Goal: Task Accomplishment & Management: Use online tool/utility

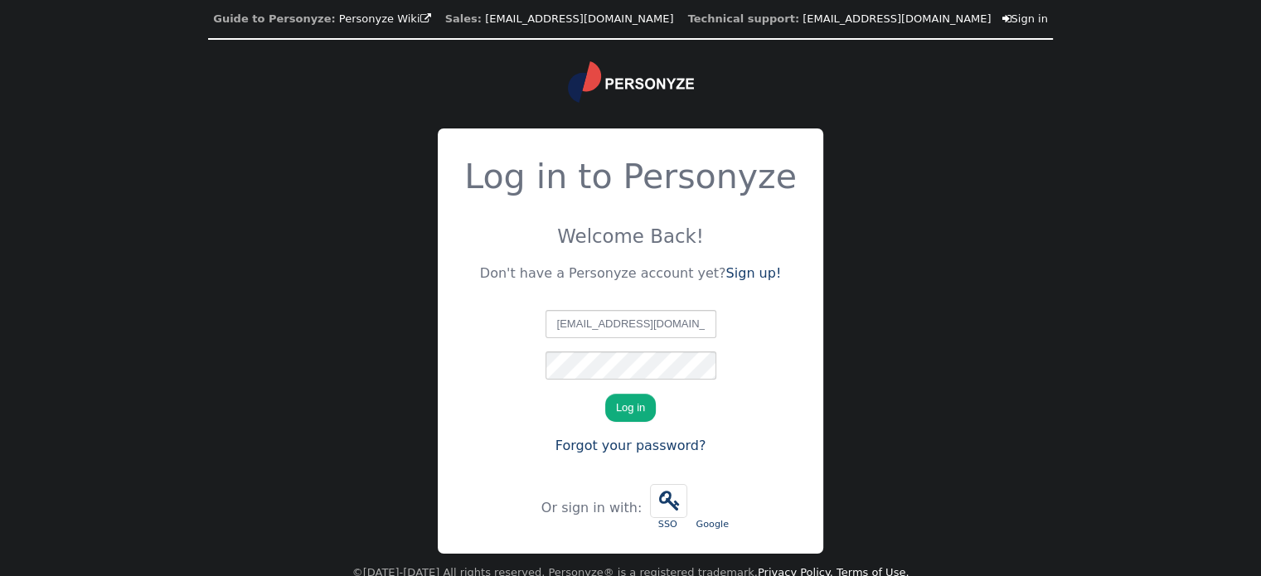
click at [630, 404] on button "Log in" at bounding box center [630, 408] width 51 height 28
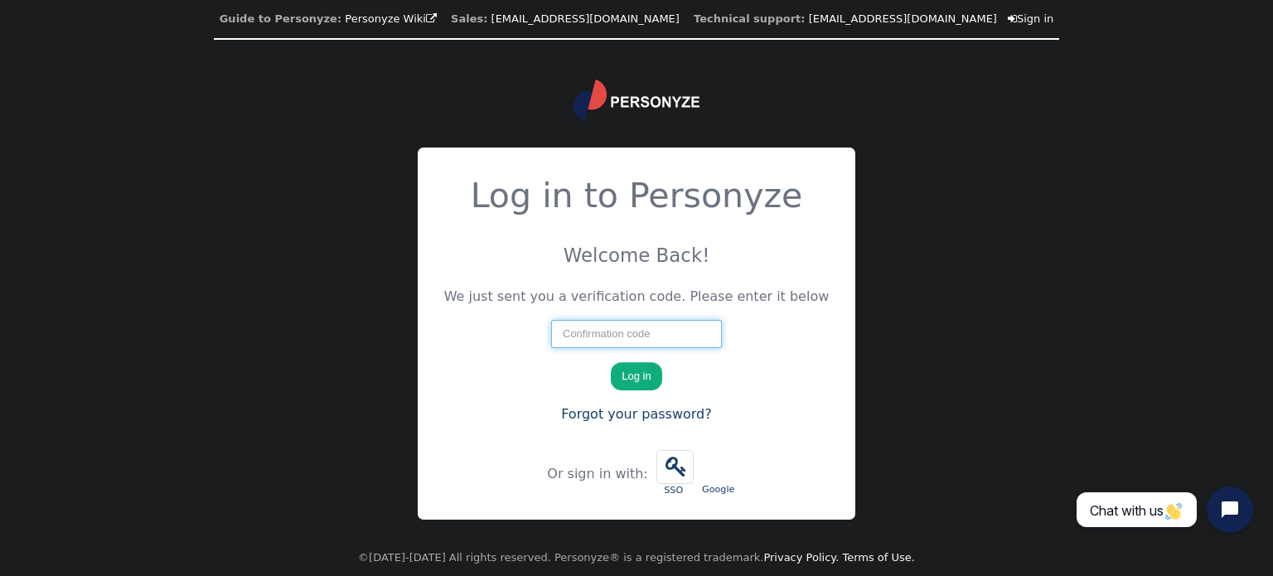
click at [675, 332] on input "number" at bounding box center [636, 334] width 171 height 28
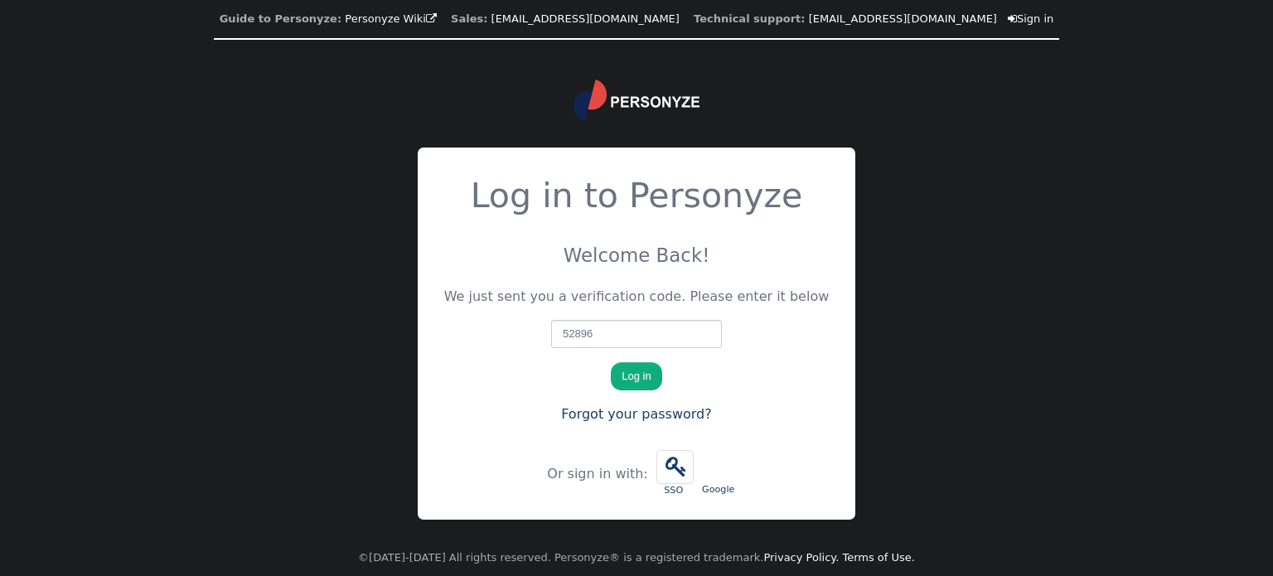
type input "52896"
click at [640, 367] on button "Log in" at bounding box center [636, 376] width 51 height 28
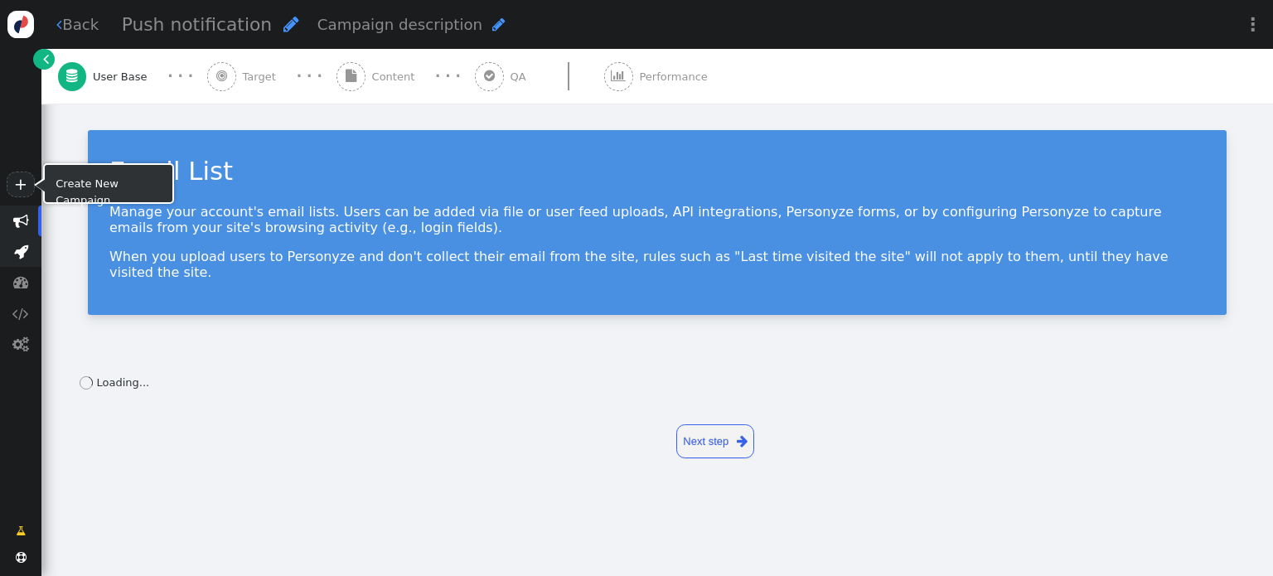
click at [27, 241] on span "" at bounding box center [20, 251] width 41 height 31
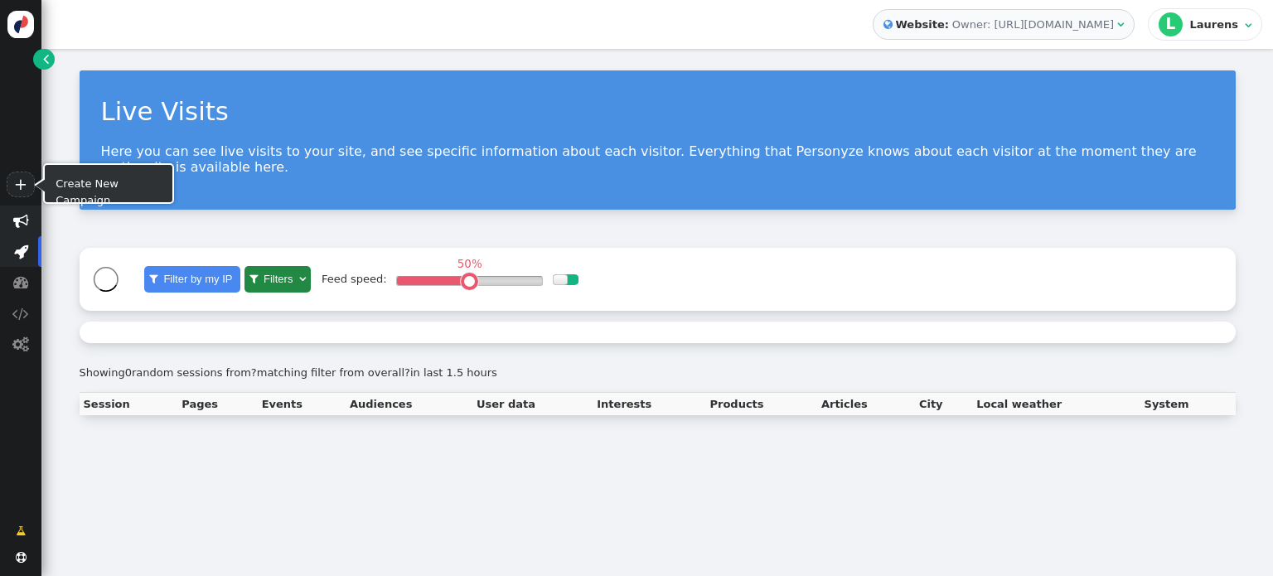
click at [27, 223] on span "" at bounding box center [21, 221] width 16 height 16
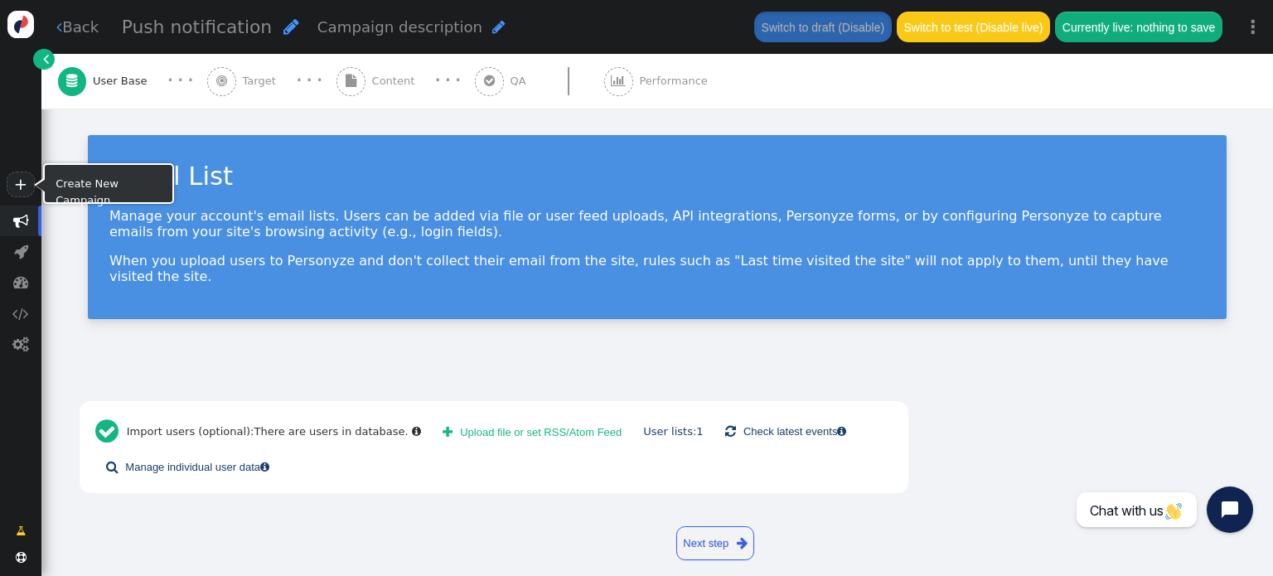
click at [19, 218] on span "" at bounding box center [21, 221] width 16 height 16
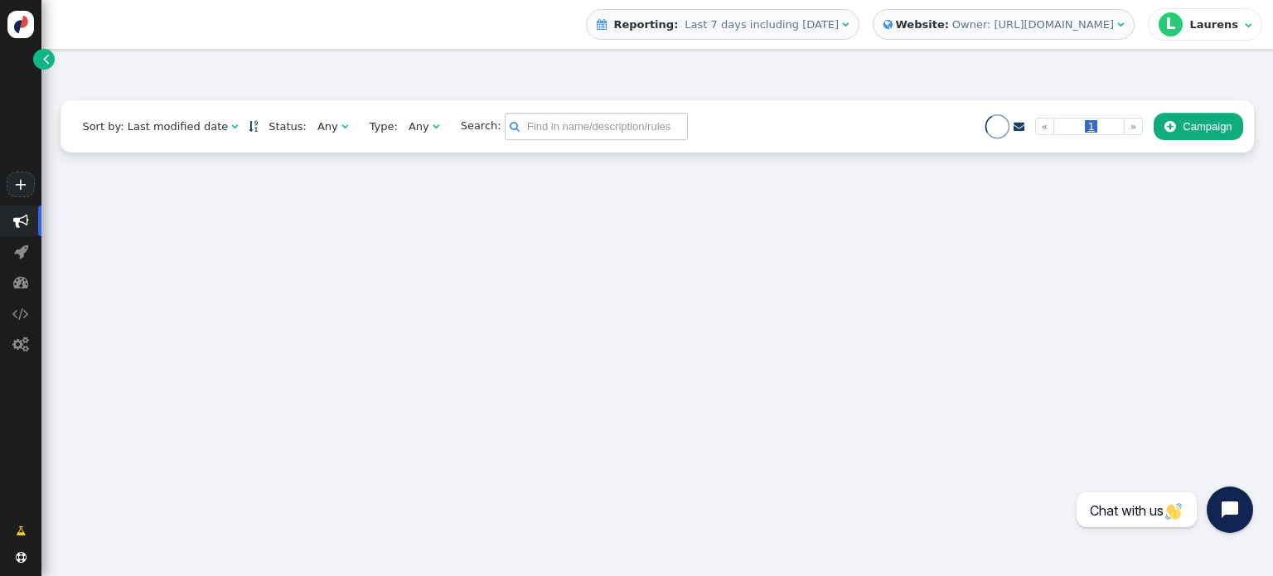
click at [992, 37] on div " Website: Owner: http://effectiveprofiles.com " at bounding box center [1004, 24] width 262 height 31
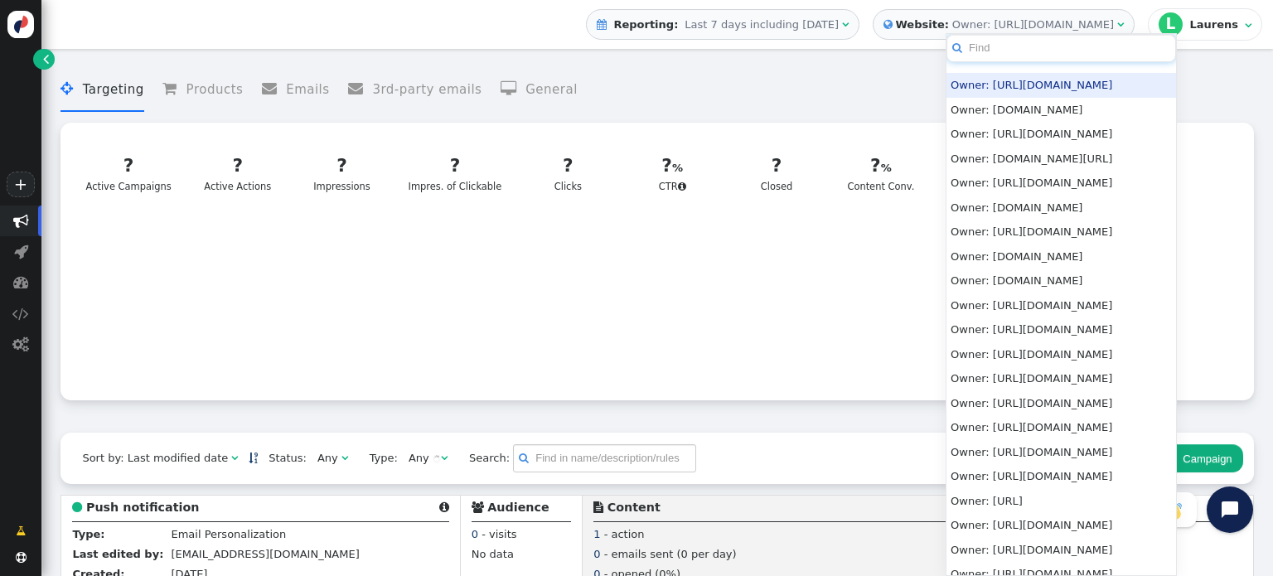
click at [998, 52] on input "text" at bounding box center [1061, 48] width 230 height 29
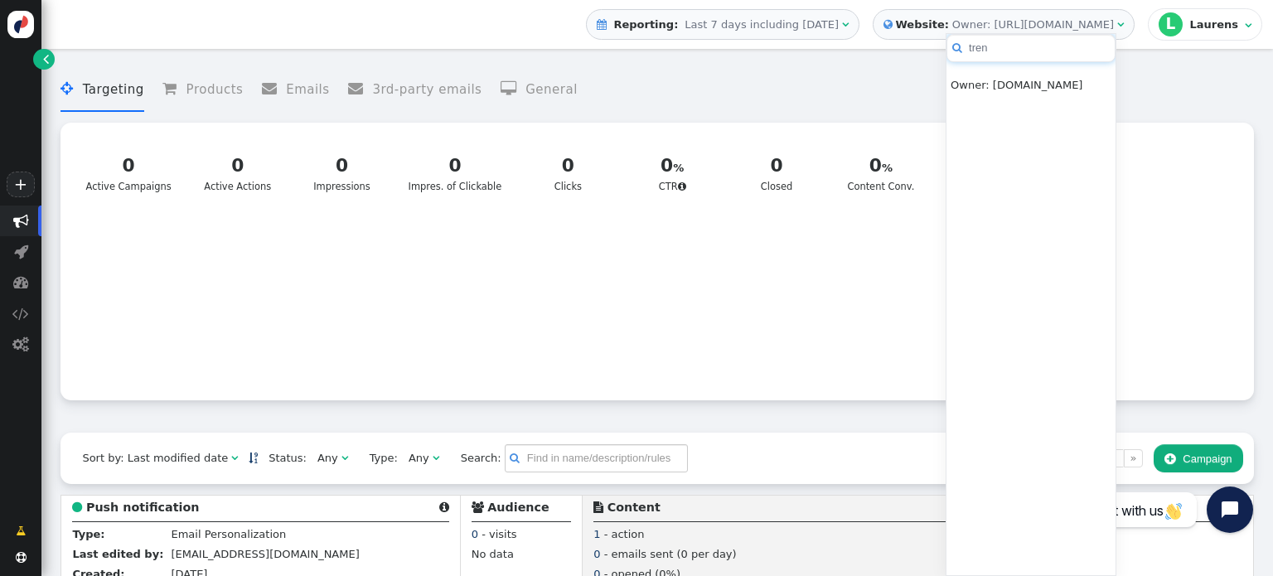
type input "tren"
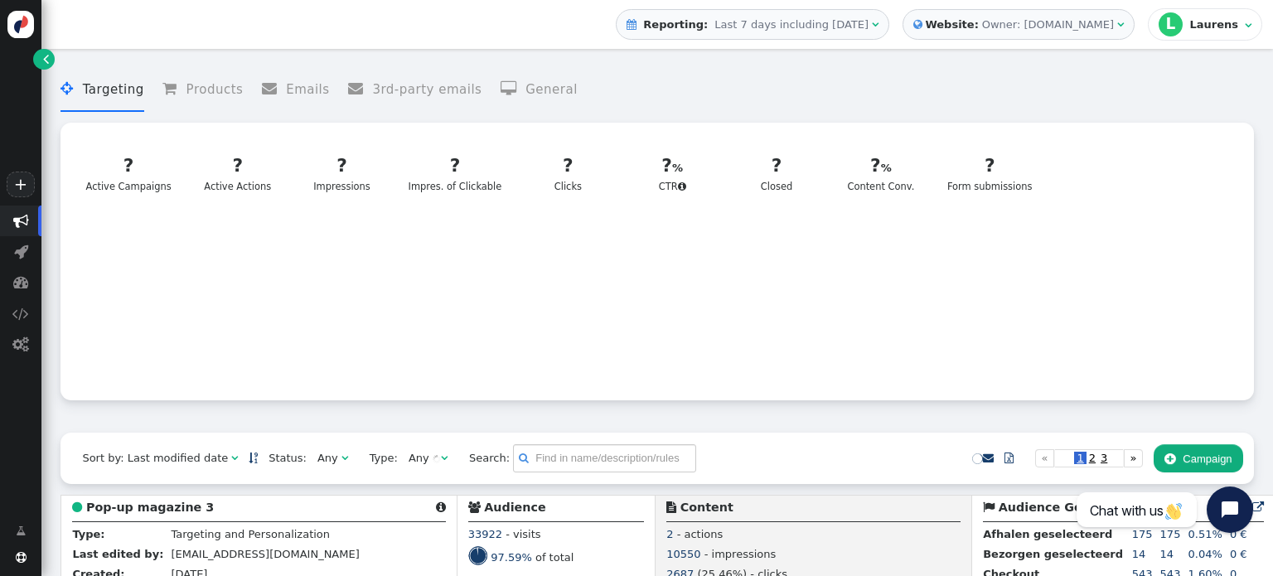
scroll to position [166, 0]
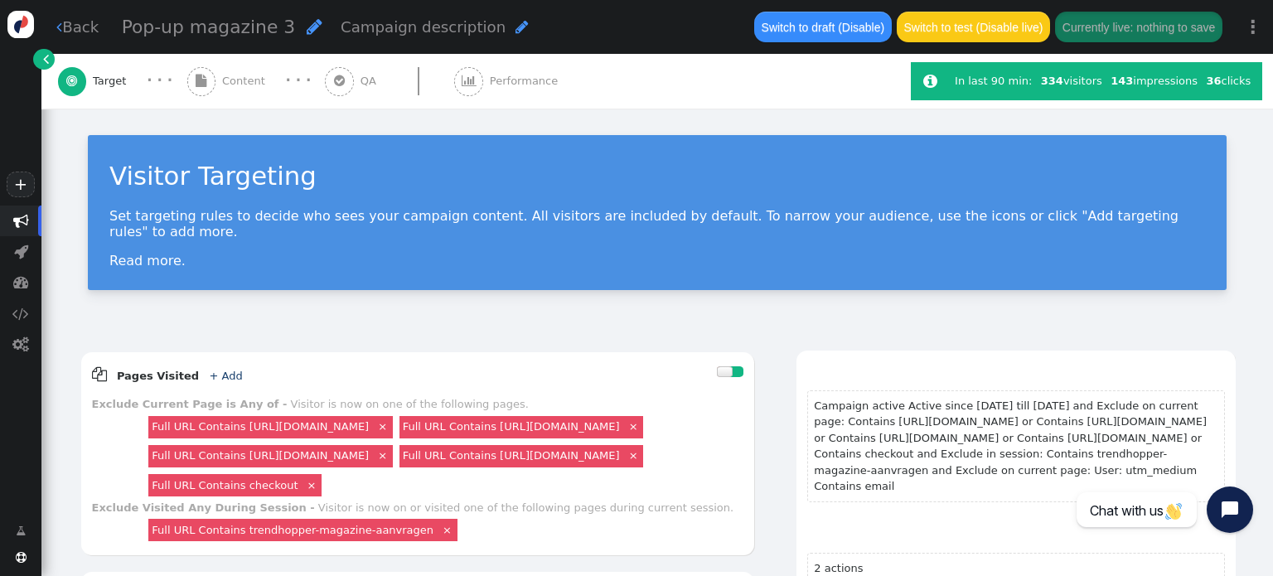
click at [235, 89] on div " Content" at bounding box center [229, 81] width 85 height 55
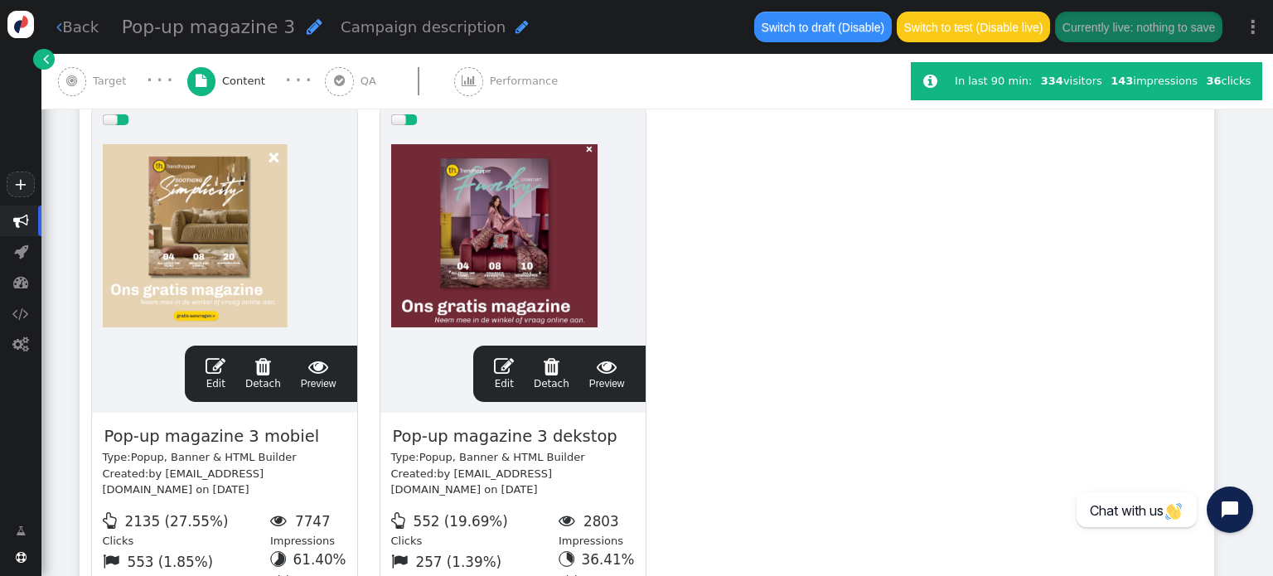
scroll to position [332, 0]
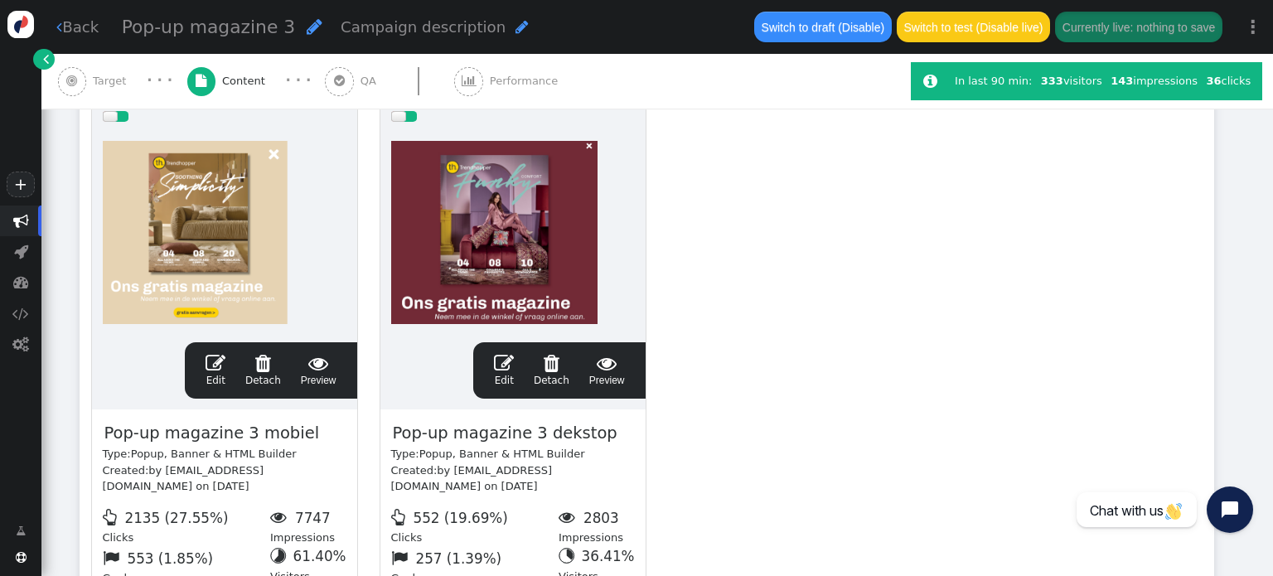
click at [268, 231] on div at bounding box center [225, 232] width 244 height 199
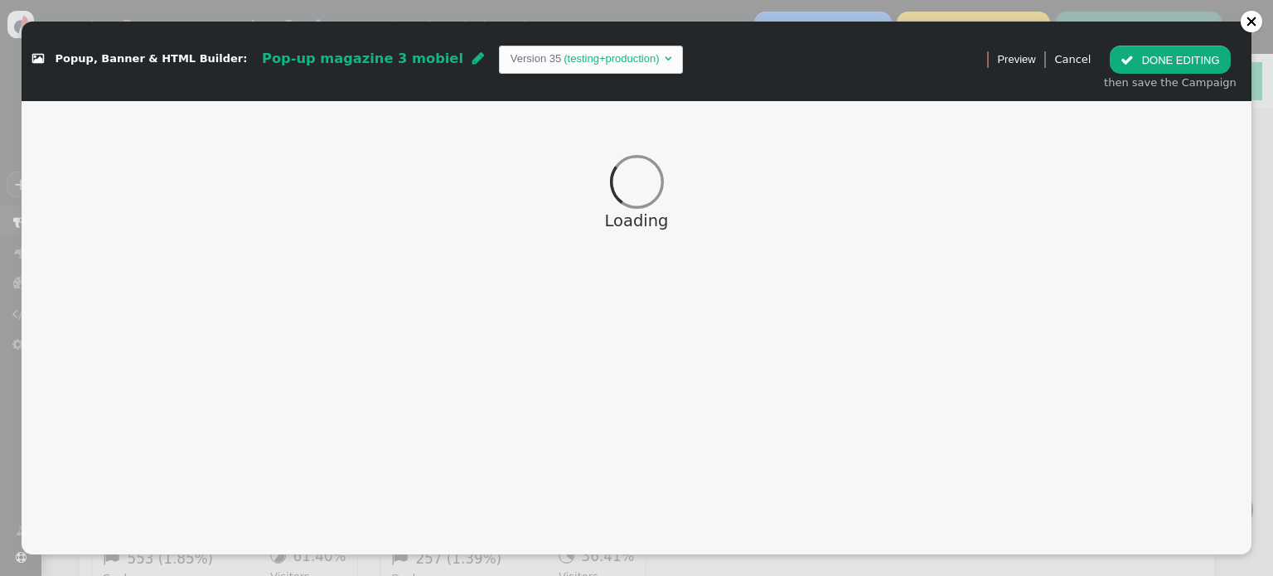
drag, startPoint x: 389, startPoint y: 53, endPoint x: 791, endPoint y: 36, distance: 403.1
click at [388, 53] on span "Pop-up magazine 3 mobiel" at bounding box center [362, 59] width 201 height 16
click at [561, 56] on td "(testing+production)" at bounding box center [611, 59] width 100 height 17
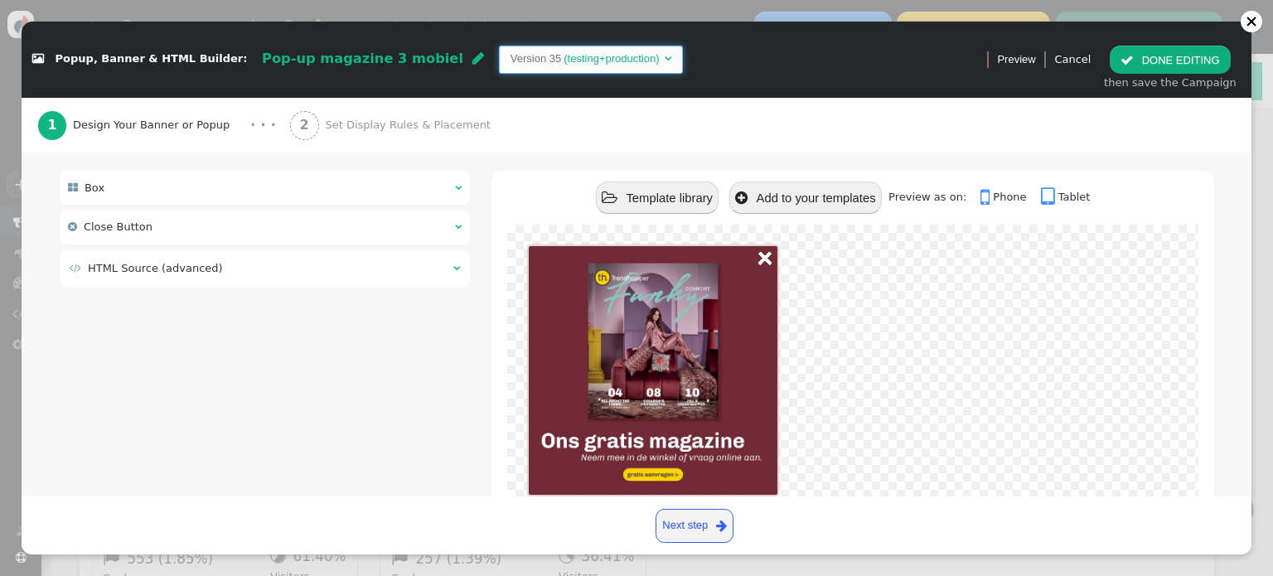
scroll to position [211, 0]
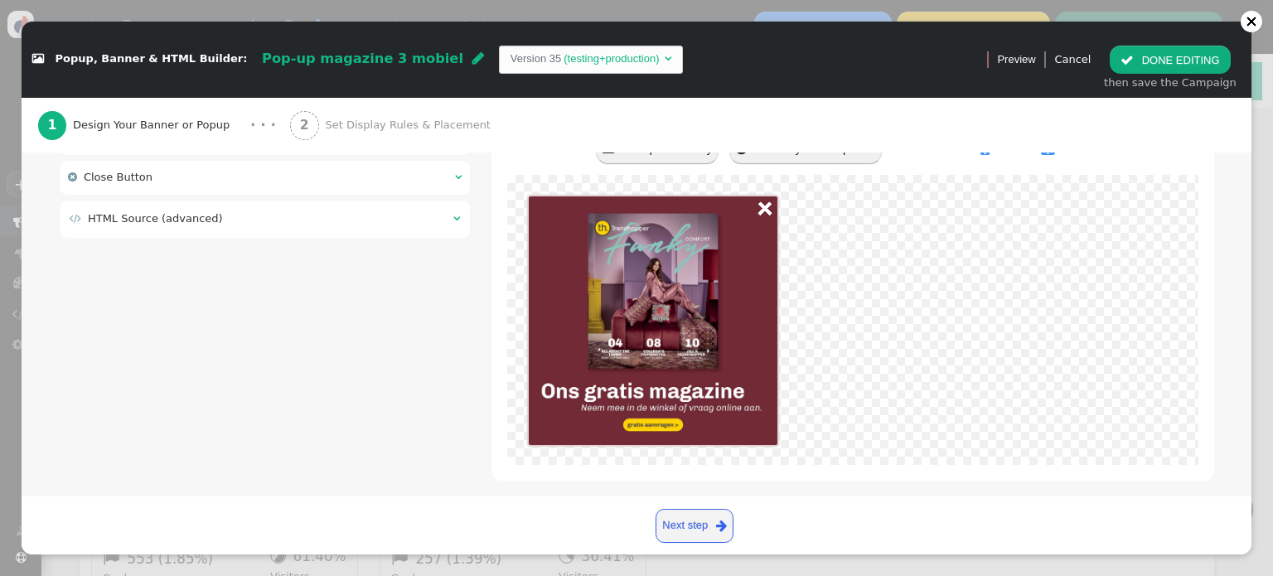
click at [1183, 56] on button " DONE EDITING" at bounding box center [1170, 60] width 120 height 28
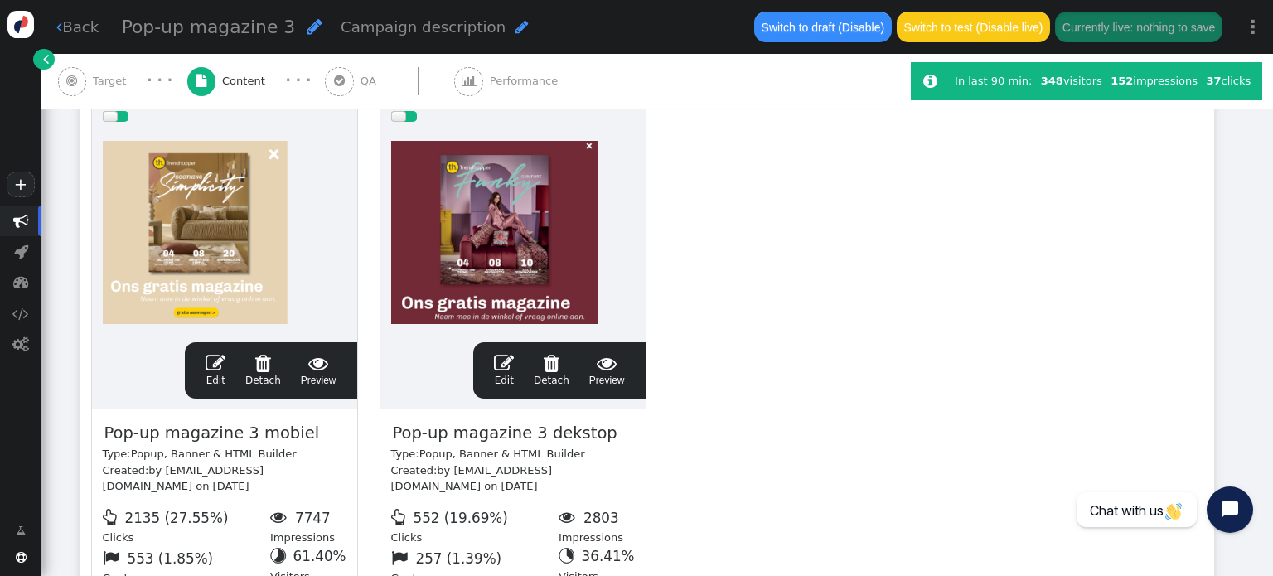
click at [199, 239] on div at bounding box center [225, 232] width 244 height 199
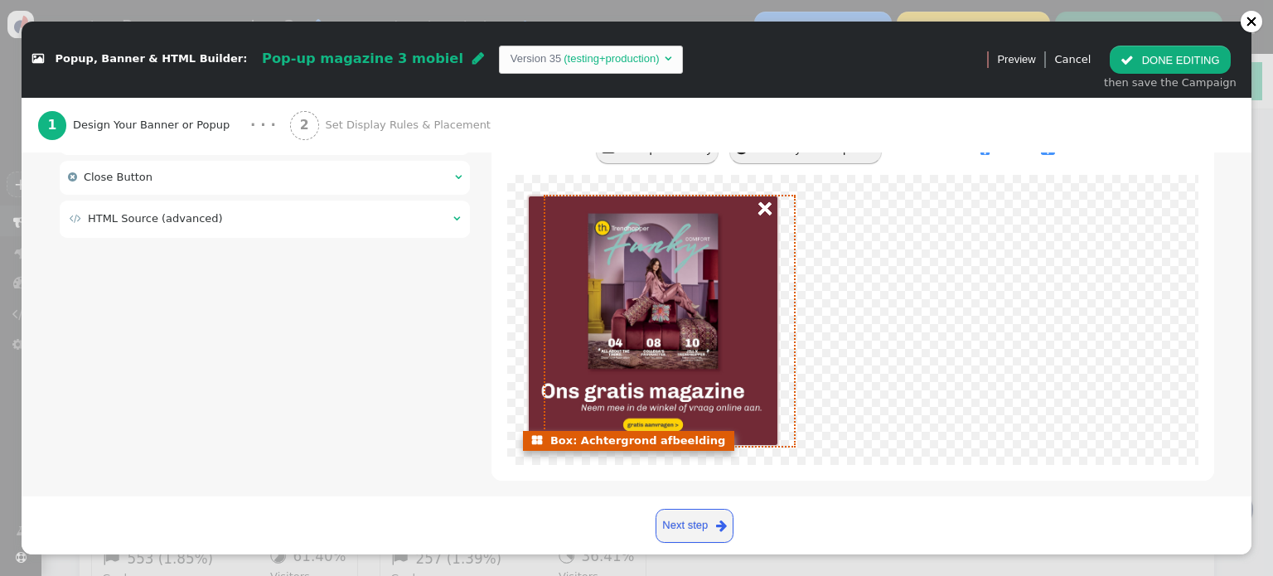
click at [699, 314] on div at bounding box center [653, 320] width 249 height 249
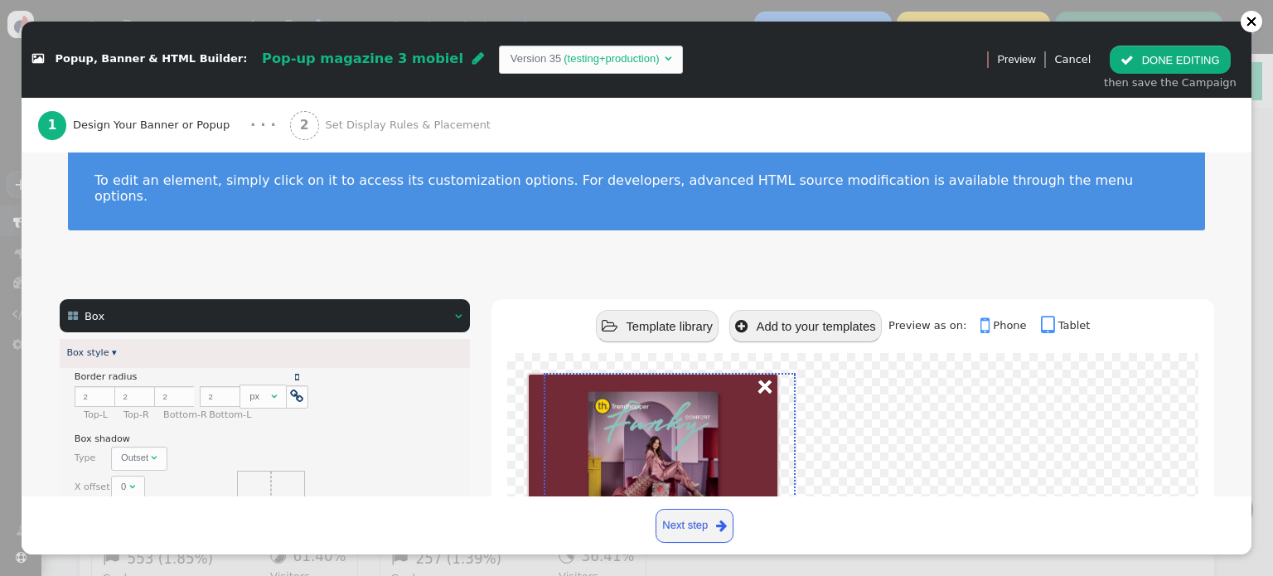
scroll to position [0, 0]
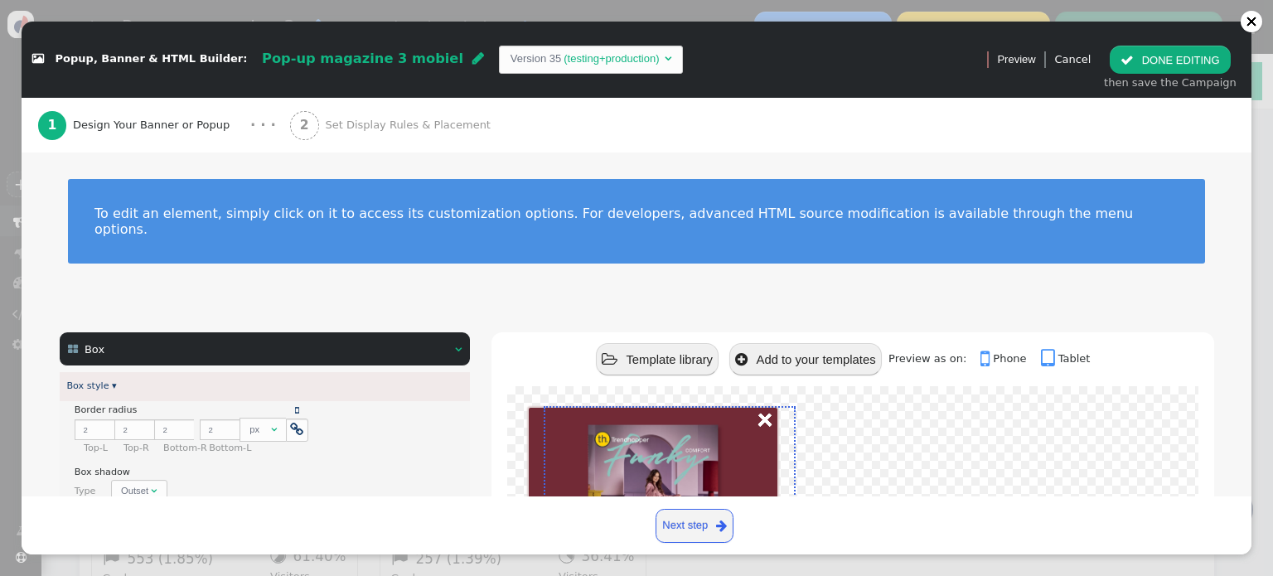
click at [561, 54] on td "(testing+production)" at bounding box center [611, 59] width 100 height 17
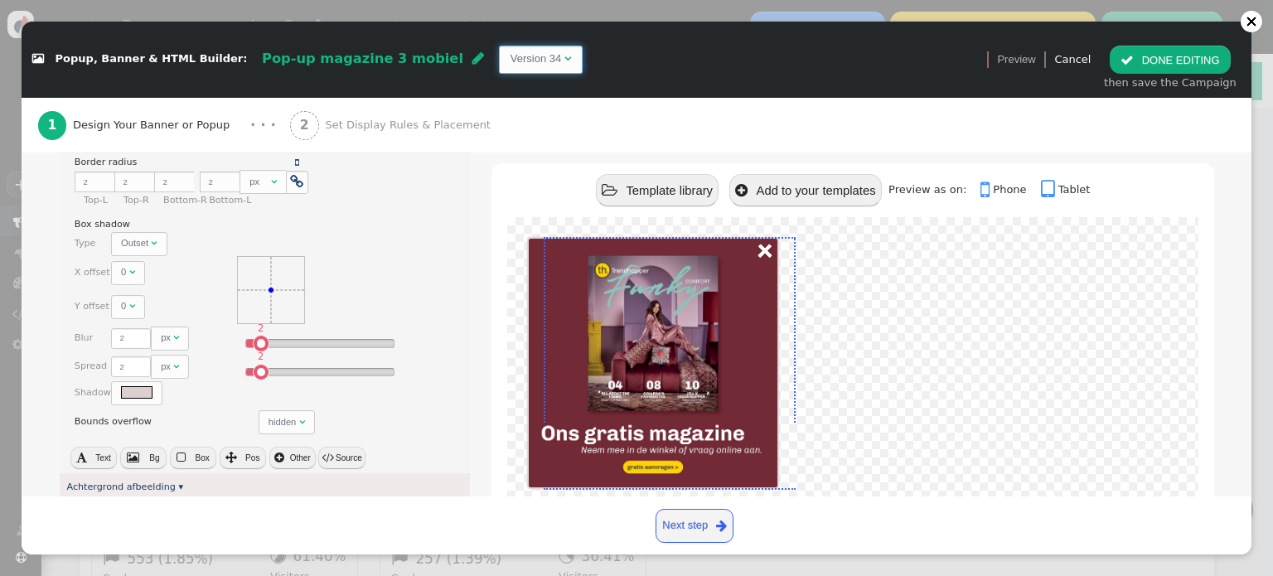
scroll to position [249, 0]
click at [511, 51] on td "Version 34" at bounding box center [536, 59] width 51 height 17
click at [499, 49] on span "Version 34 " at bounding box center [541, 60] width 84 height 28
type input "0"
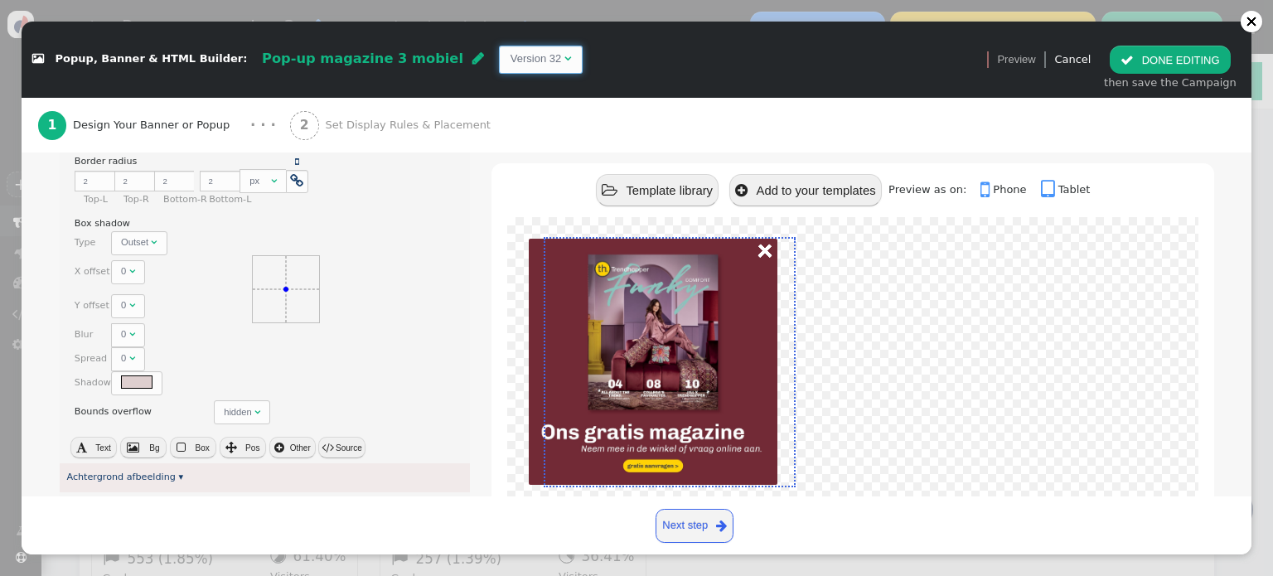
click at [511, 62] on td "Version 32" at bounding box center [536, 59] width 51 height 17
type input "2"
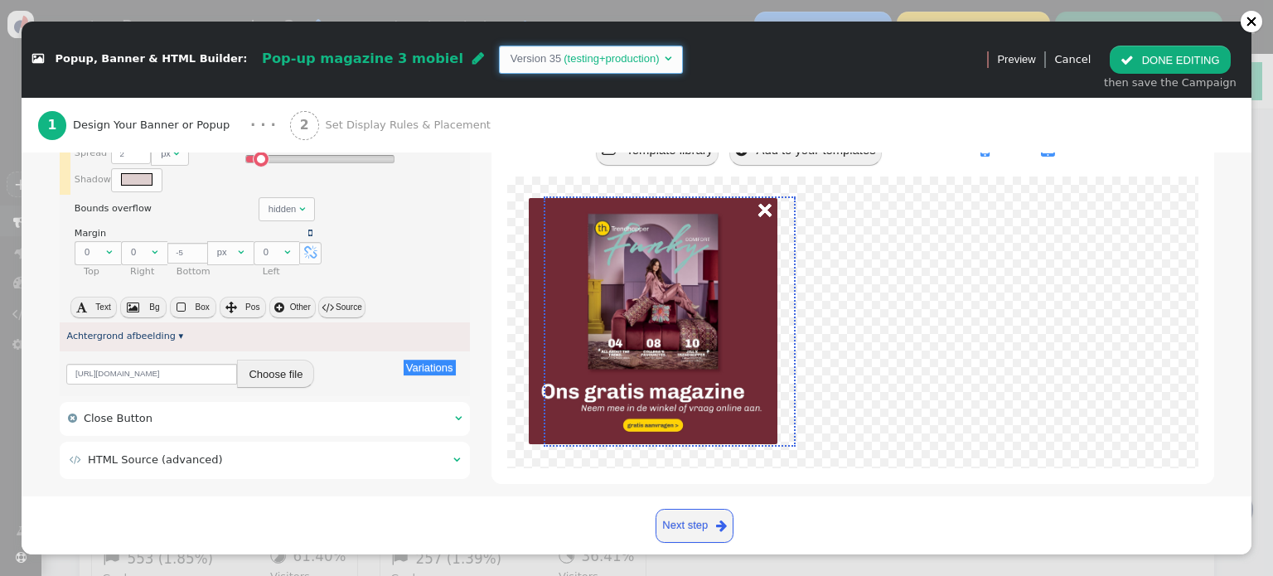
scroll to position [461, 0]
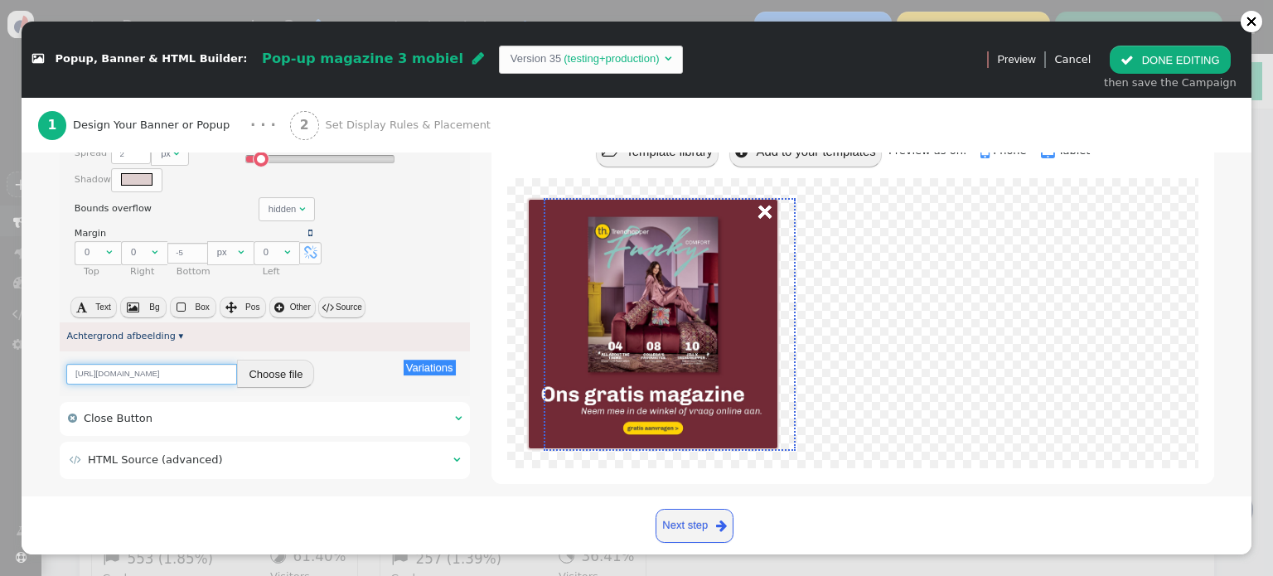
click at [203, 364] on input "[URL][DOMAIN_NAME]" at bounding box center [151, 374] width 171 height 21
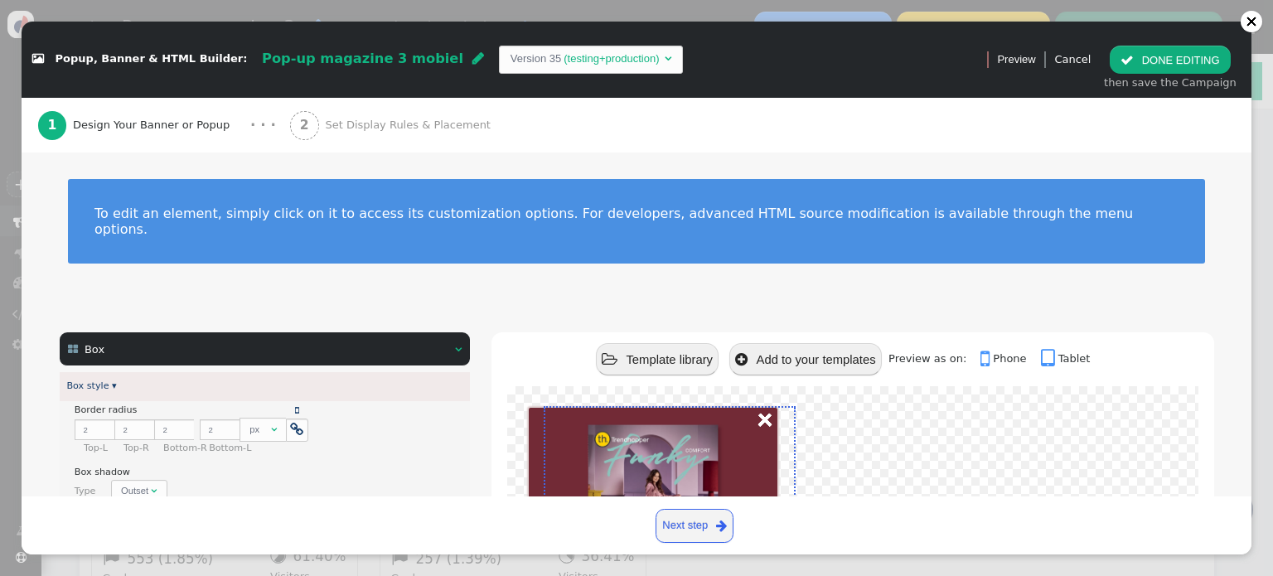
click at [1227, 63] on button " DONE EDITING" at bounding box center [1170, 60] width 120 height 28
